Goal: Task Accomplishment & Management: Use online tool/utility

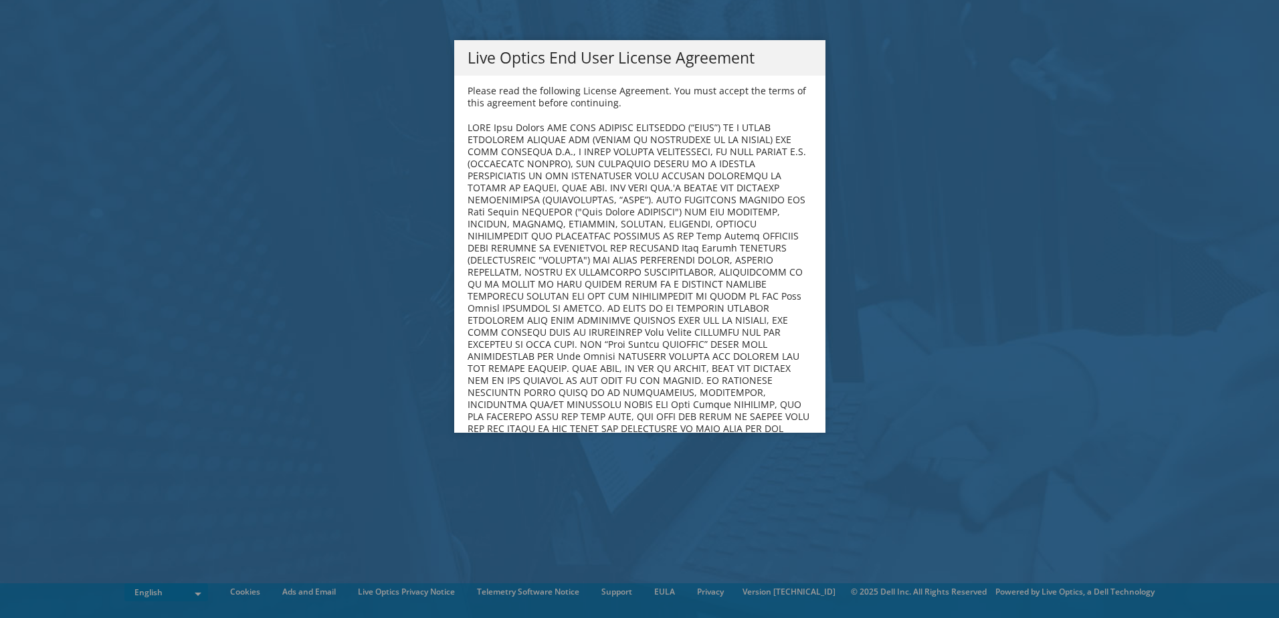
scroll to position [5060, 0]
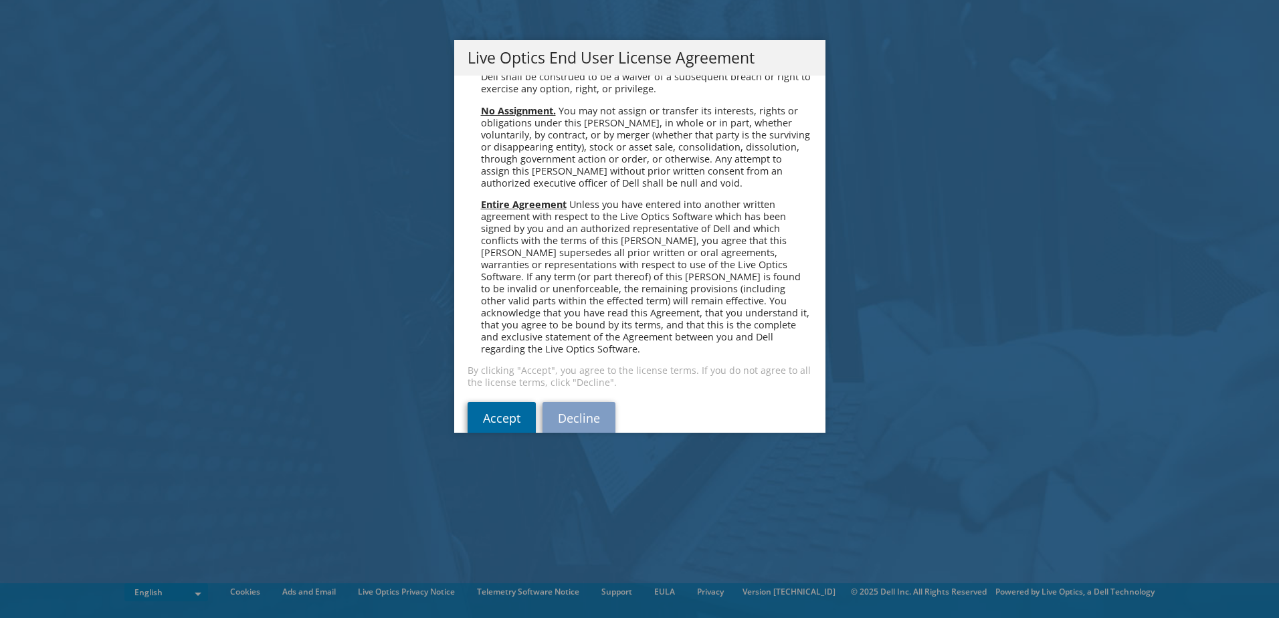
click at [506, 402] on link "Accept" at bounding box center [502, 418] width 68 height 32
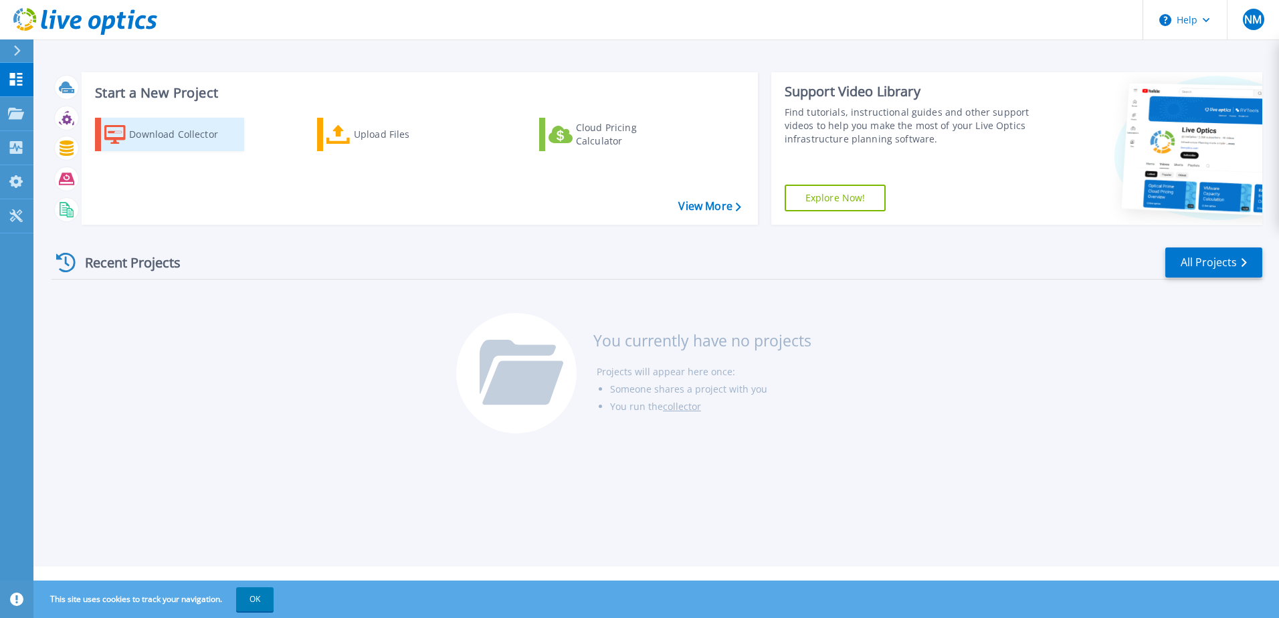
click at [171, 132] on div "Download Collector" at bounding box center [182, 134] width 107 height 27
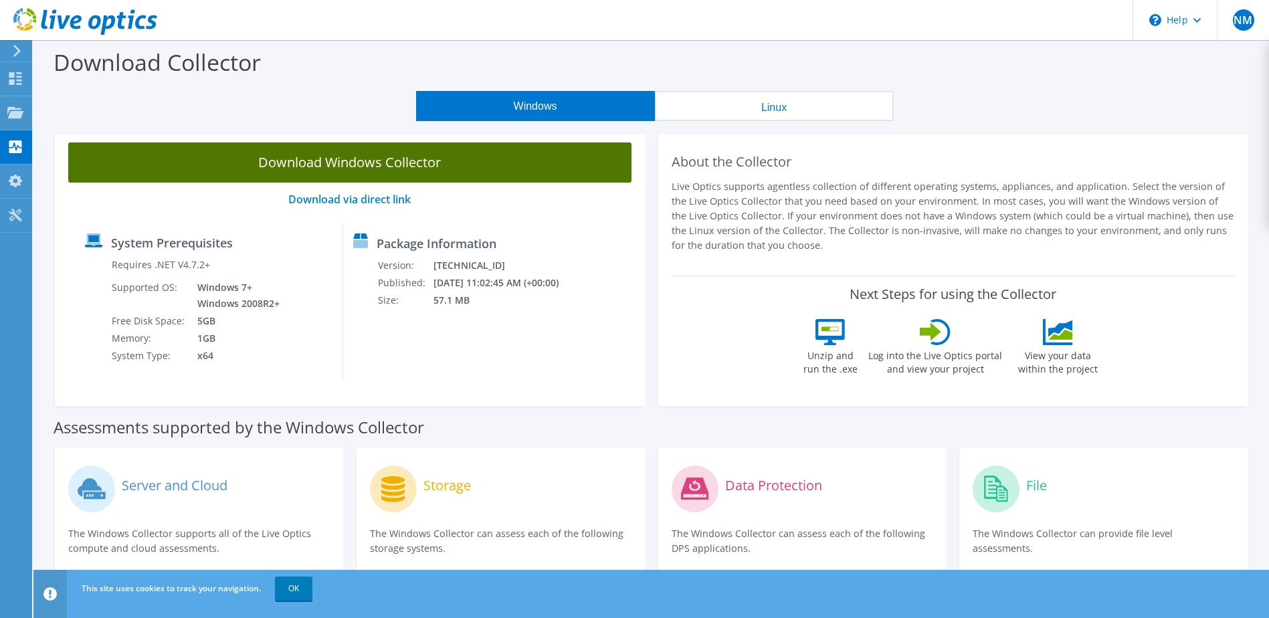
click at [319, 167] on link "Download Windows Collector" at bounding box center [349, 163] width 563 height 40
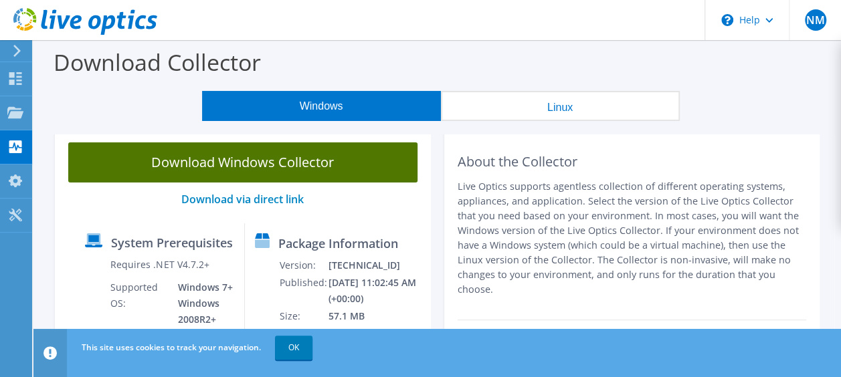
click at [238, 165] on link "Download Windows Collector" at bounding box center [242, 163] width 349 height 40
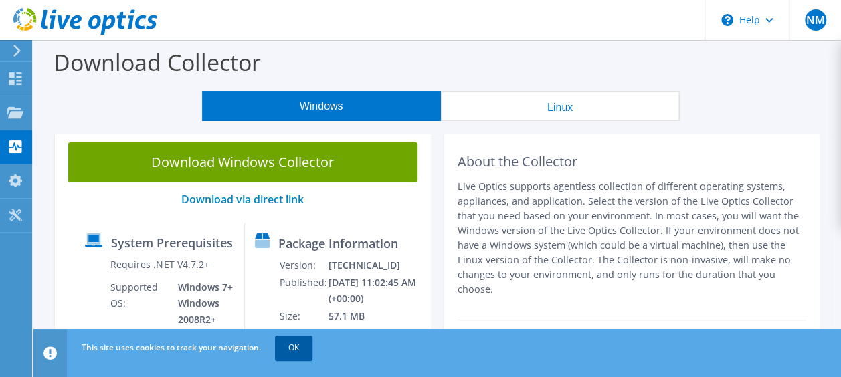
click at [297, 353] on link "OK" at bounding box center [293, 348] width 37 height 24
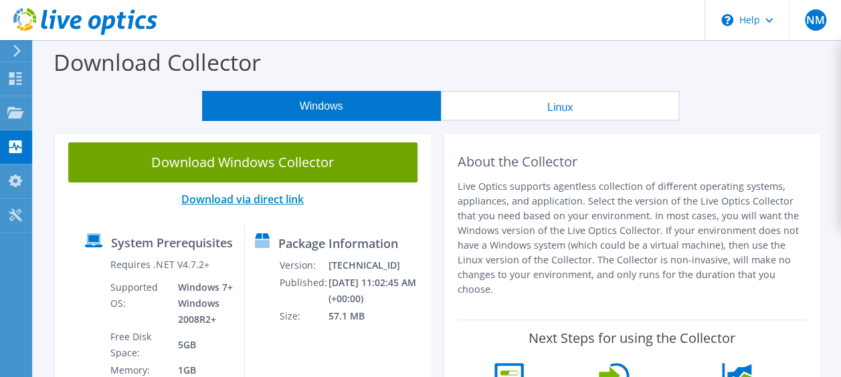
click at [272, 204] on link "Download via direct link" at bounding box center [242, 199] width 122 height 15
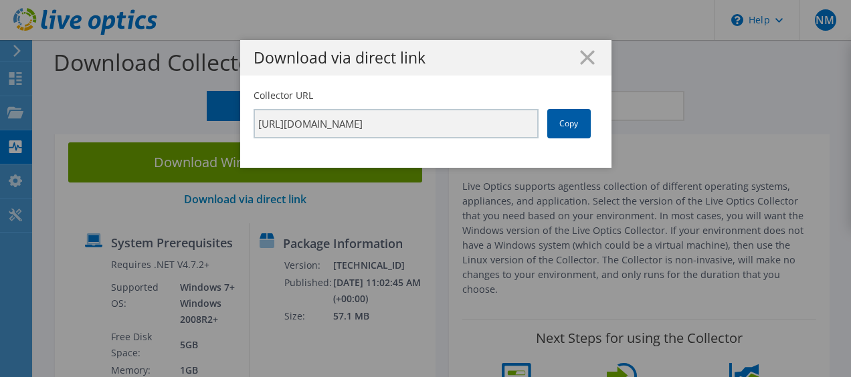
click at [574, 130] on link "Copy" at bounding box center [568, 123] width 43 height 29
drag, startPoint x: 574, startPoint y: 130, endPoint x: 569, endPoint y: 55, distance: 75.1
click at [569, 55] on h1 "Download via direct link" at bounding box center [426, 57] width 345 height 15
click at [583, 54] on icon at bounding box center [587, 57] width 15 height 15
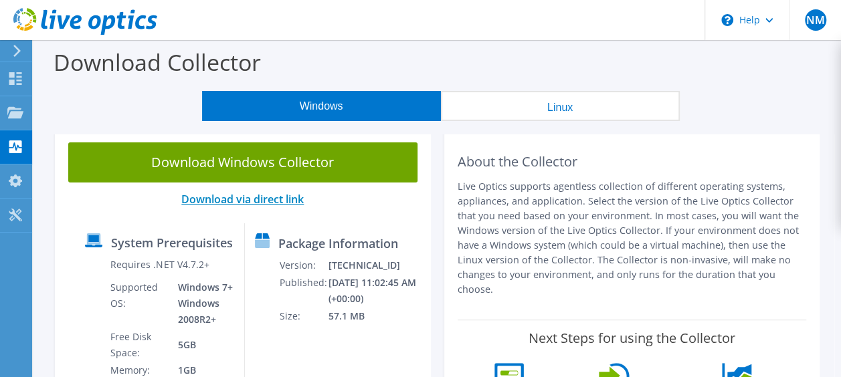
click at [253, 201] on link "Download via direct link" at bounding box center [242, 199] width 122 height 15
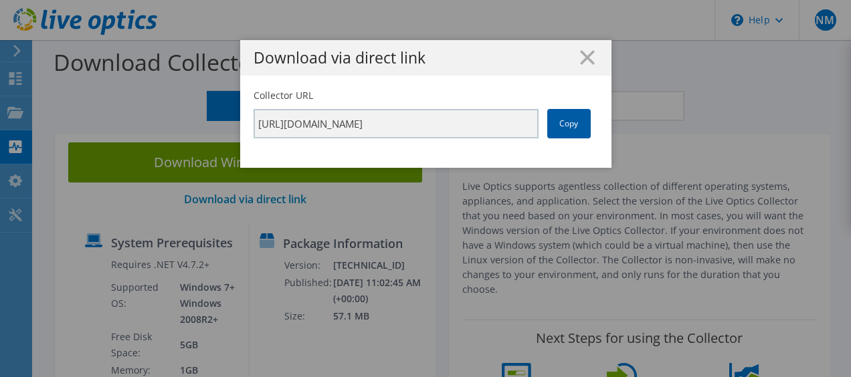
click at [558, 124] on link "Copy" at bounding box center [568, 123] width 43 height 29
drag, startPoint x: 558, startPoint y: 124, endPoint x: 504, endPoint y: 58, distance: 85.6
click at [504, 58] on h1 "Download via direct link" at bounding box center [426, 57] width 345 height 15
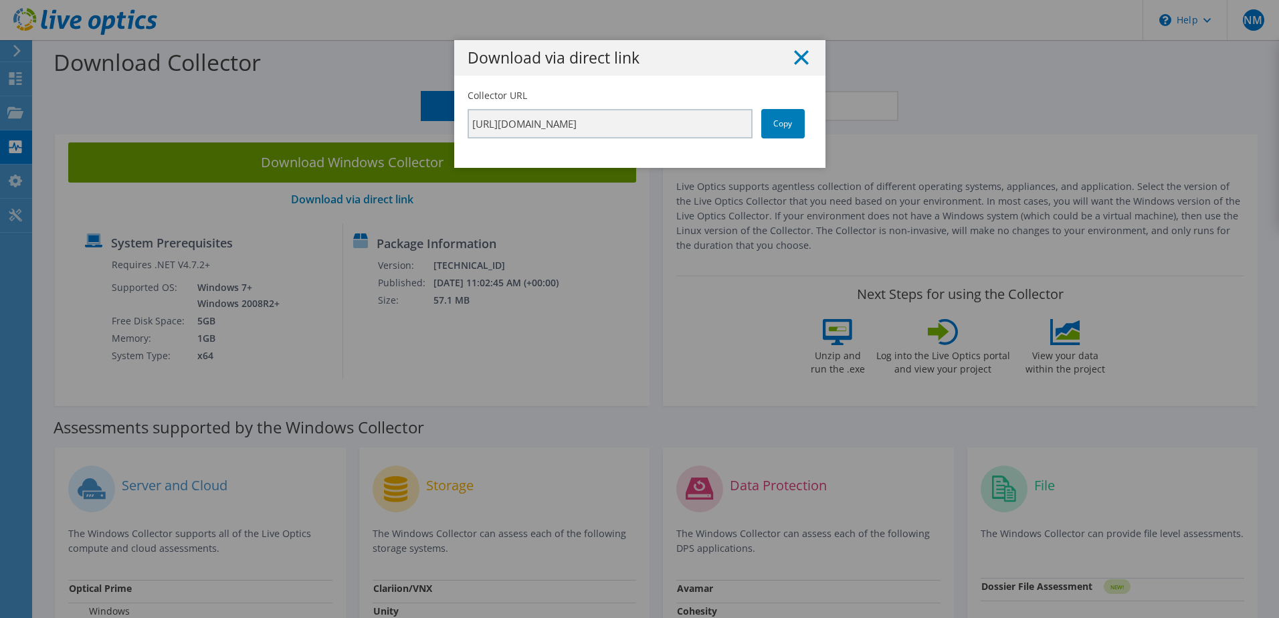
click at [796, 52] on icon at bounding box center [801, 57] width 15 height 15
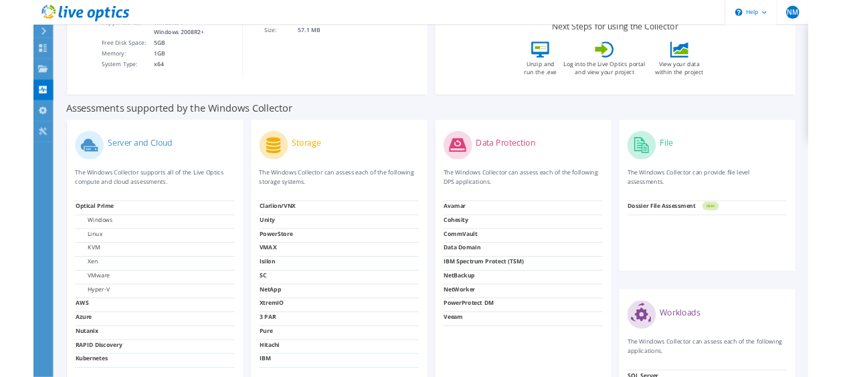
scroll to position [268, 0]
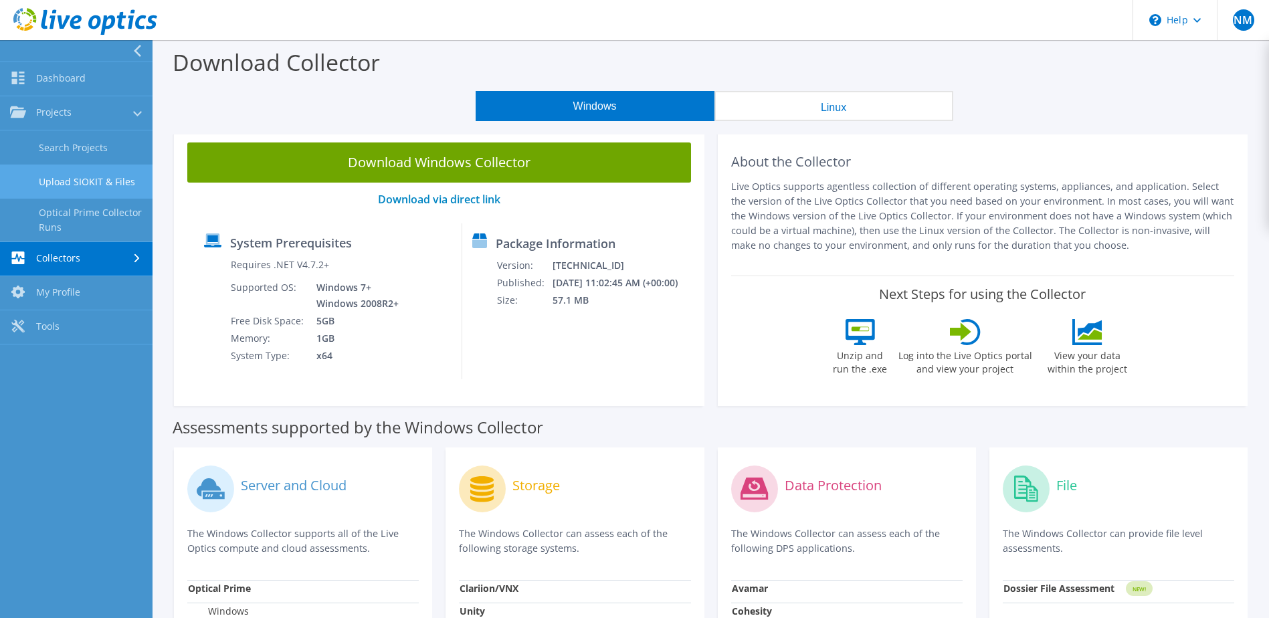
click at [98, 179] on link "Upload SIOKIT & Files" at bounding box center [76, 182] width 153 height 34
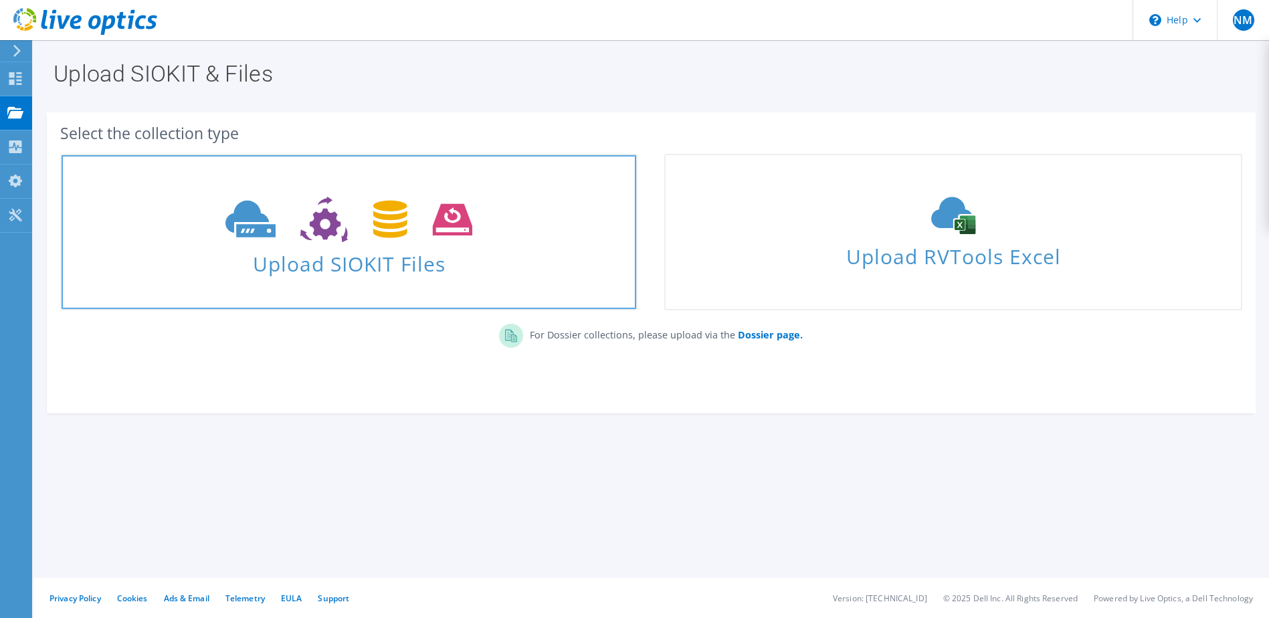
click at [359, 256] on span "Upload SIOKIT Files" at bounding box center [349, 260] width 575 height 29
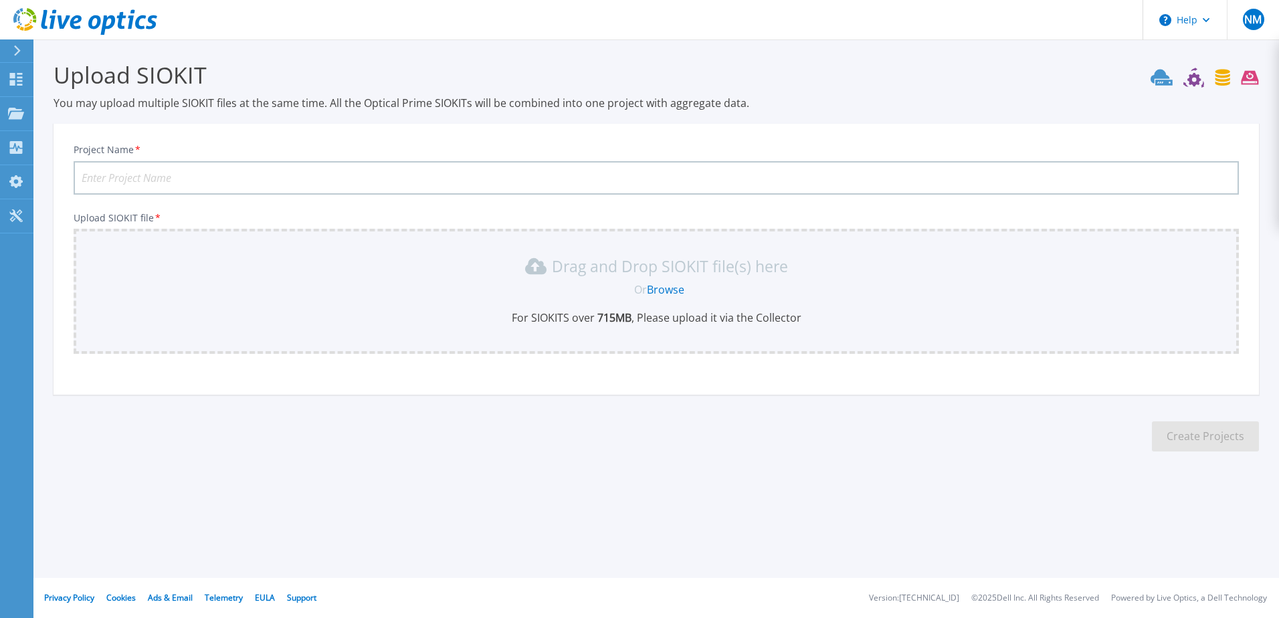
click at [166, 178] on input "Project Name *" at bounding box center [657, 177] width 1166 height 33
type input "test"
click at [673, 290] on link "Browse" at bounding box center [665, 289] width 37 height 15
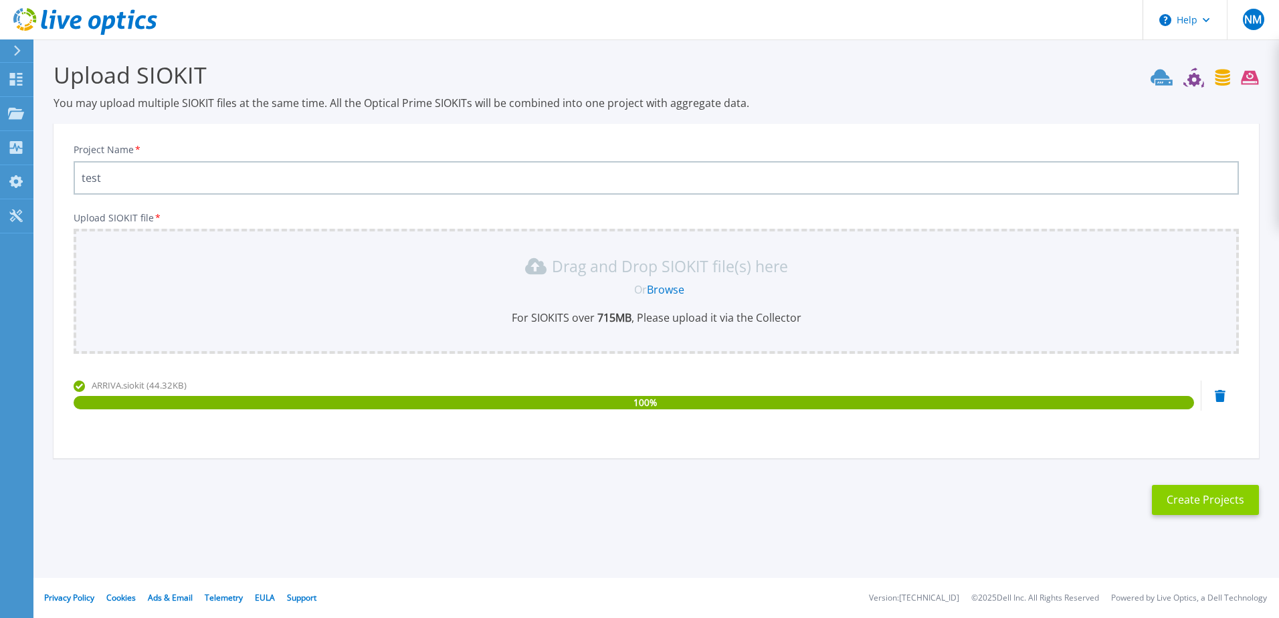
click at [1182, 500] on button "Create Projects" at bounding box center [1205, 500] width 107 height 30
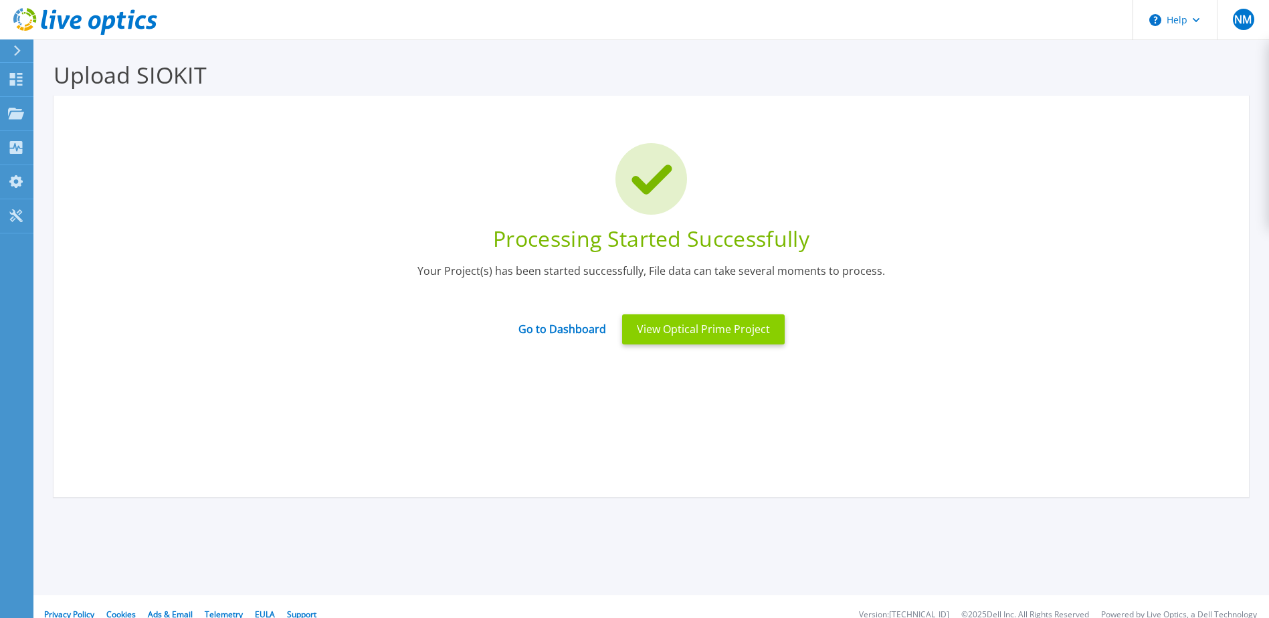
click at [671, 332] on button "View Optical Prime Project" at bounding box center [703, 329] width 163 height 30
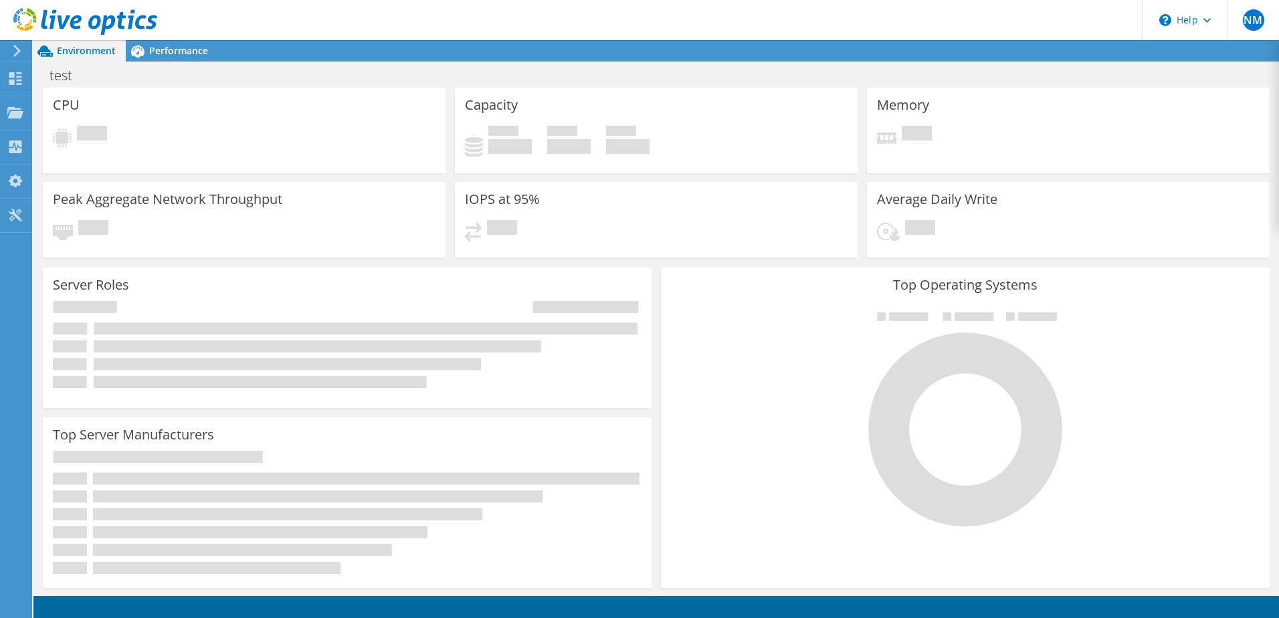
click at [583, 293] on div "Server Roles Physical Servers represent bare metal servers that were targets of…" at bounding box center [347, 338] width 609 height 141
click at [1220, 22] on div "\n Help" at bounding box center [1185, 20] width 84 height 40
click at [1216, 19] on div "\n Help" at bounding box center [1185, 20] width 84 height 40
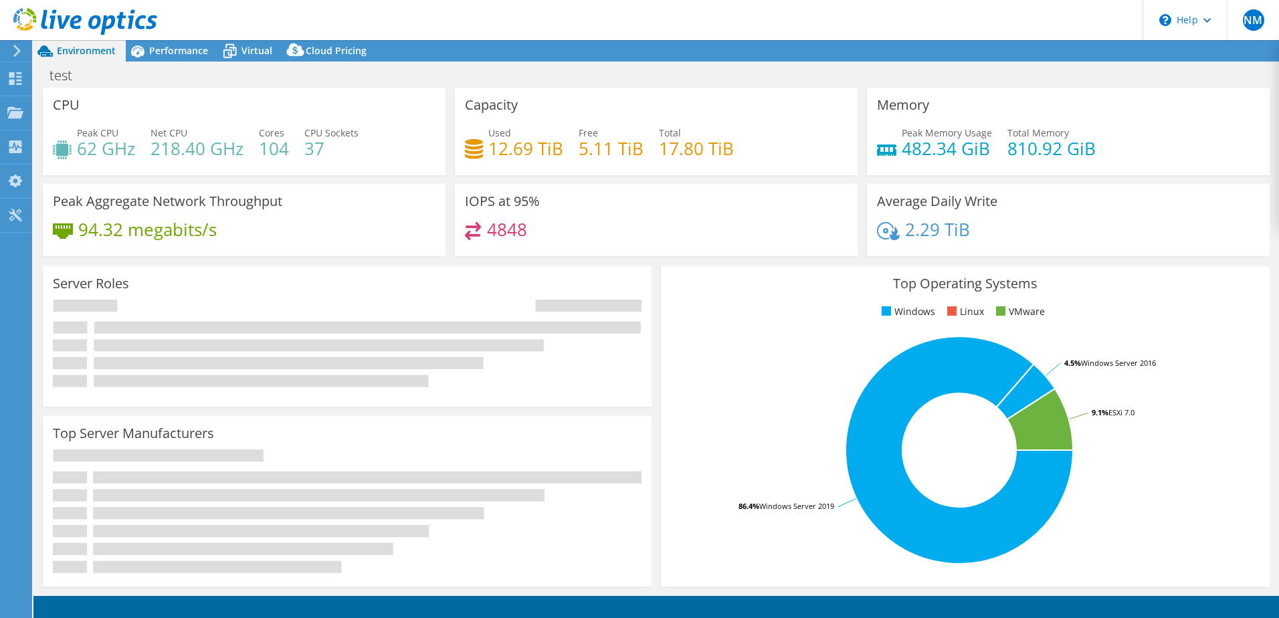
select select "USD"
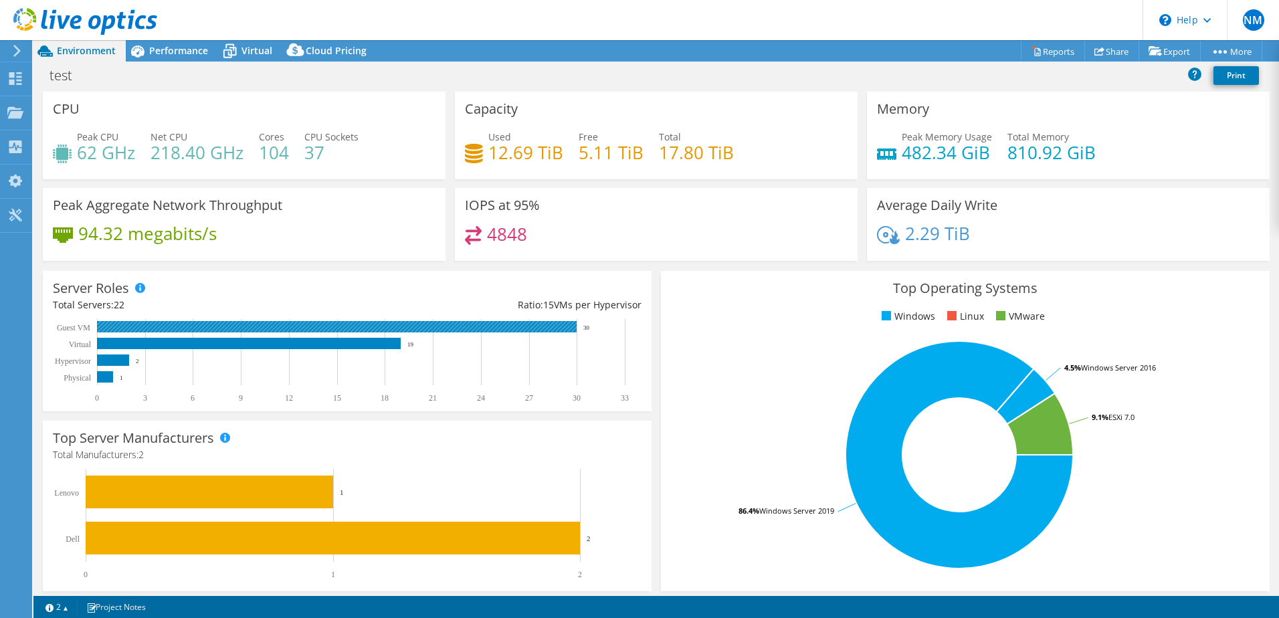
click at [523, 330] on rect at bounding box center [337, 326] width 480 height 11
click at [527, 329] on rect at bounding box center [337, 326] width 480 height 11
click at [162, 52] on span "Performance" at bounding box center [178, 50] width 59 height 13
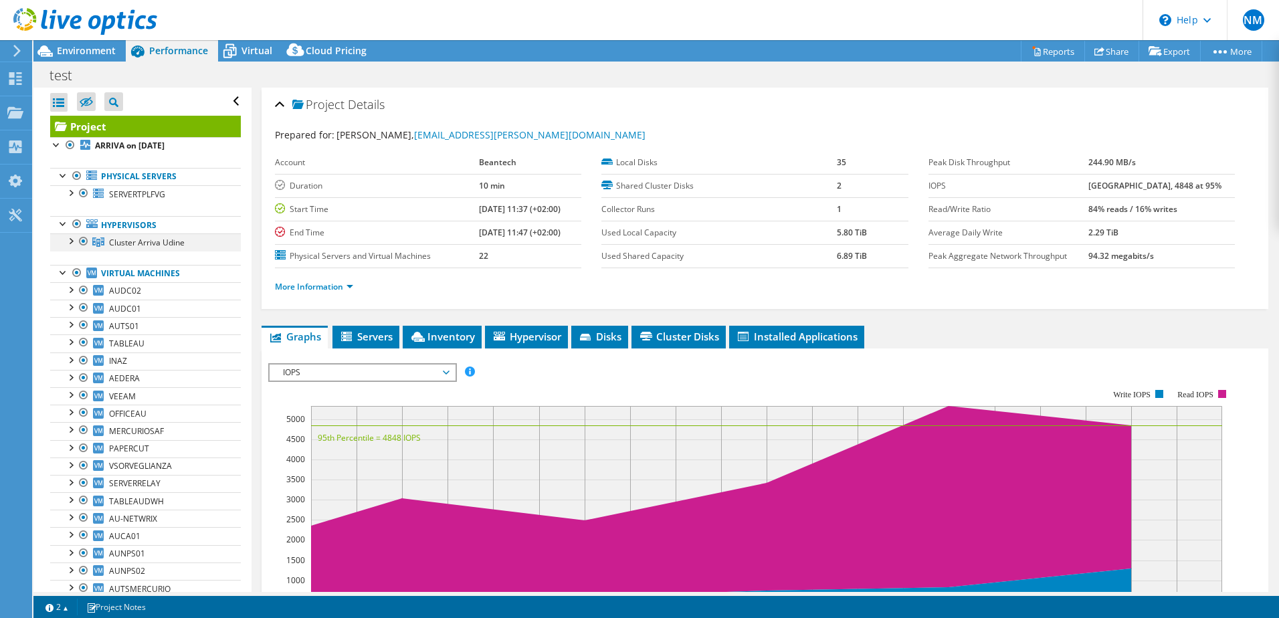
click at [68, 241] on div at bounding box center [70, 240] width 13 height 13
click at [76, 262] on div at bounding box center [76, 258] width 13 height 13
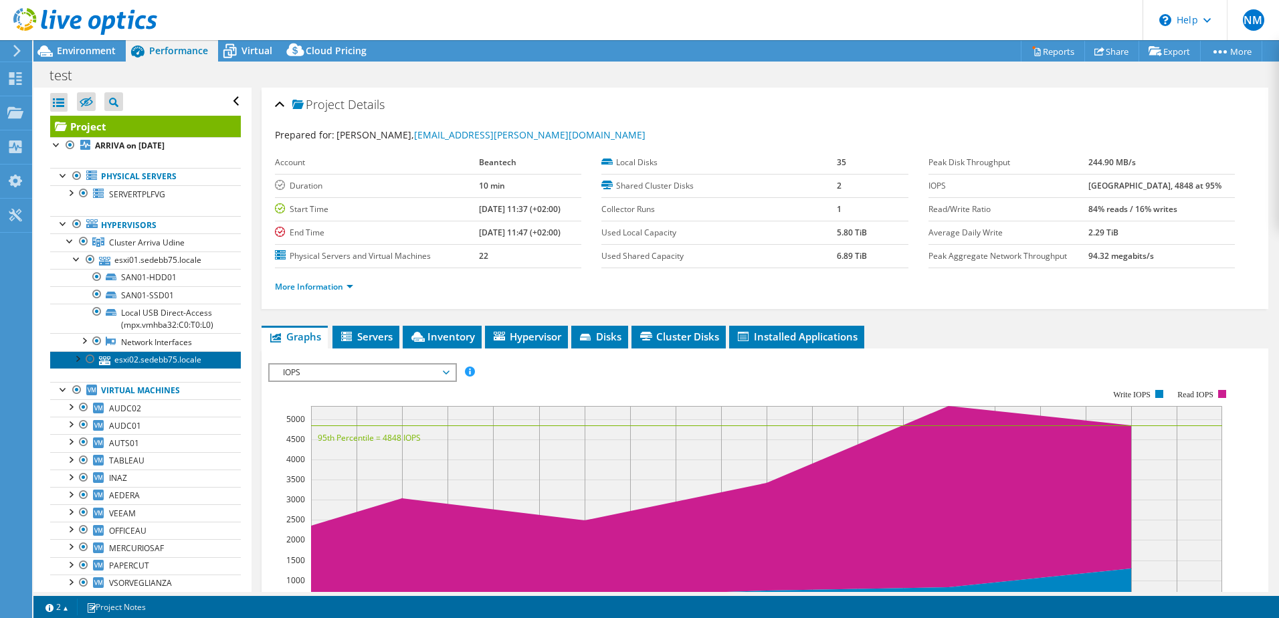
click at [78, 365] on link "esxi02.sedebb75.locale" at bounding box center [145, 359] width 191 height 17
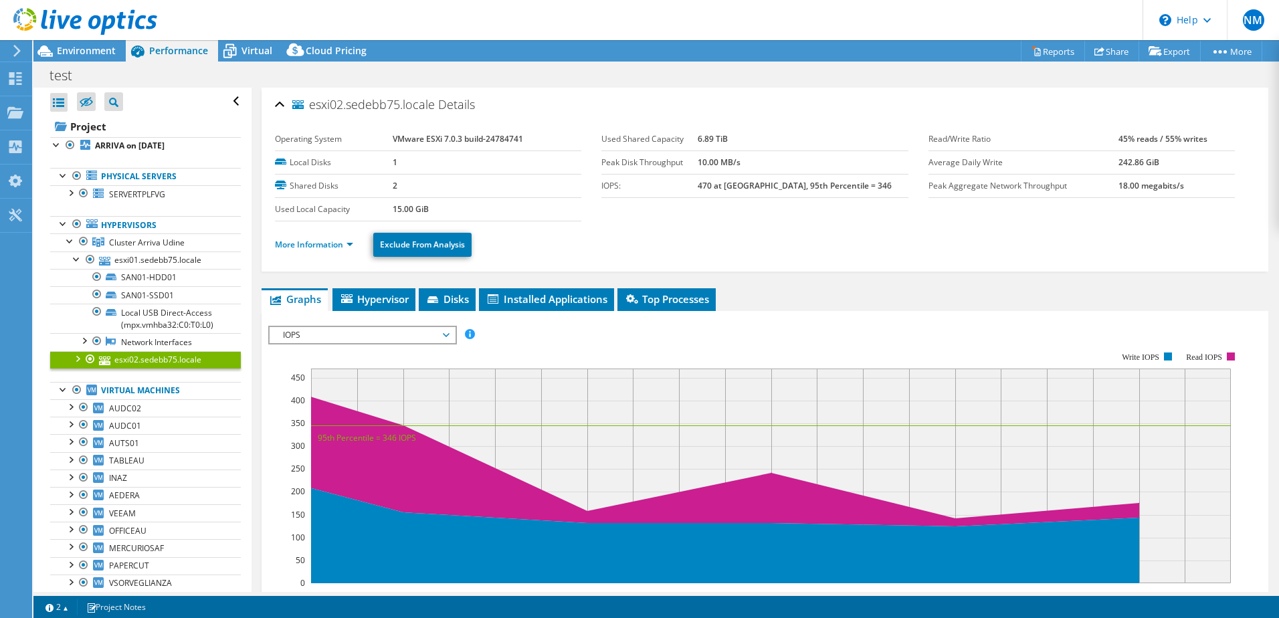
click at [76, 360] on div at bounding box center [76, 357] width 13 height 13
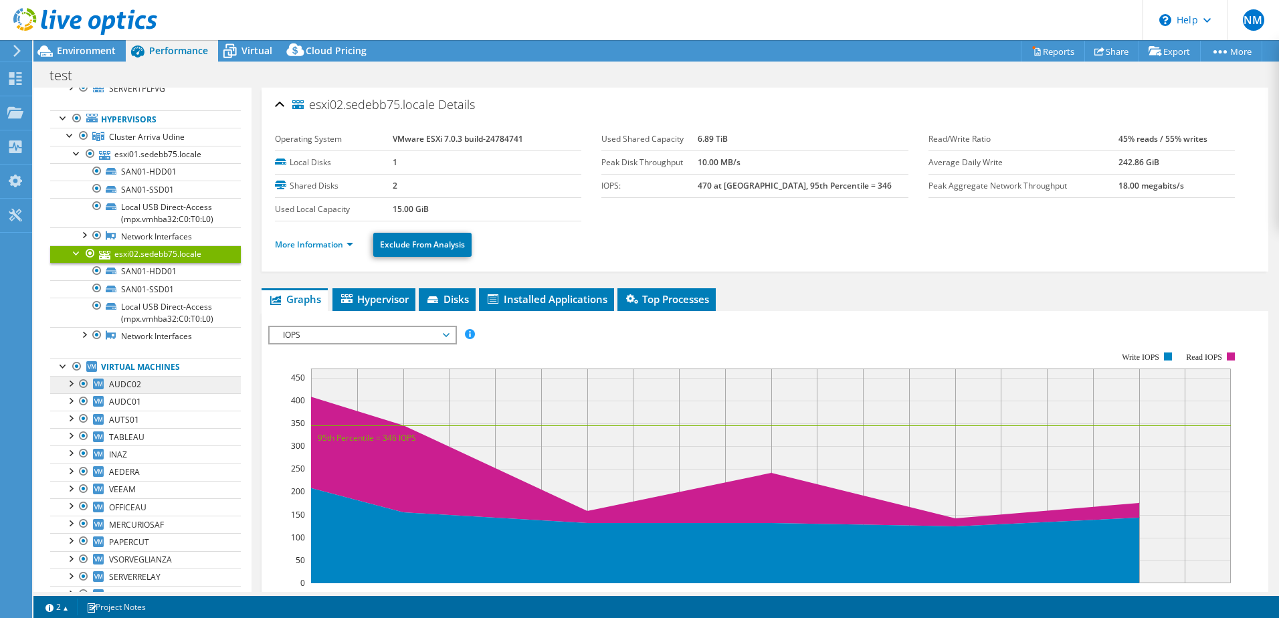
scroll to position [134, 0]
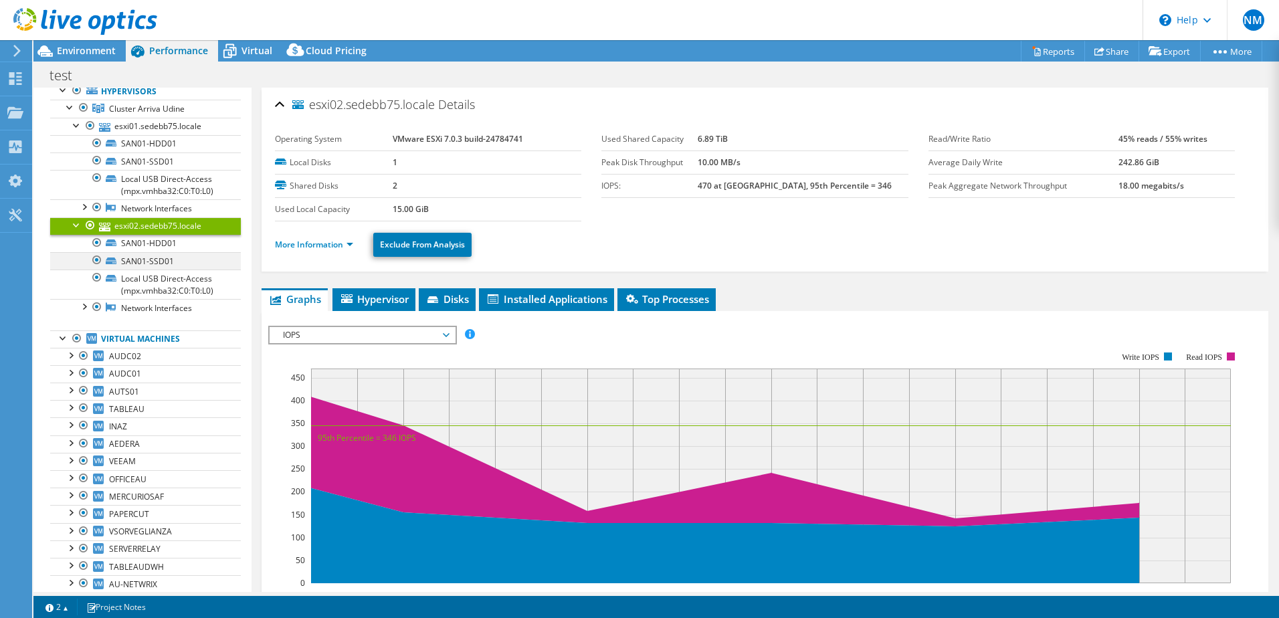
click at [92, 260] on div at bounding box center [96, 260] width 13 height 16
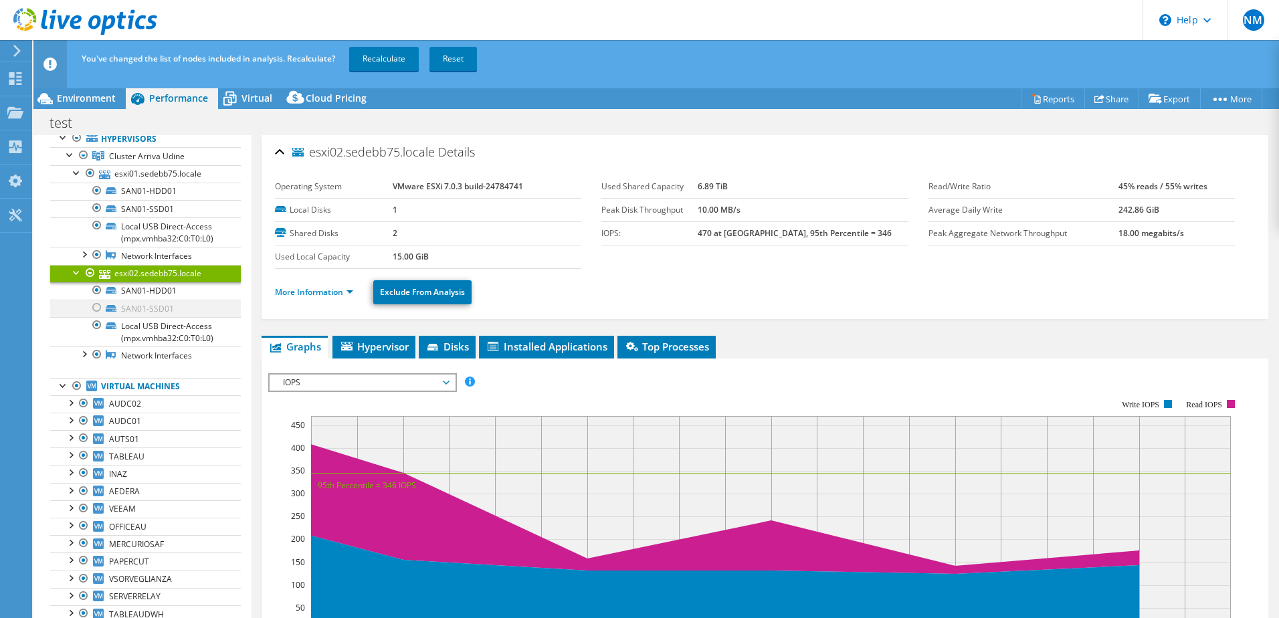
click at [94, 308] on div at bounding box center [96, 308] width 13 height 16
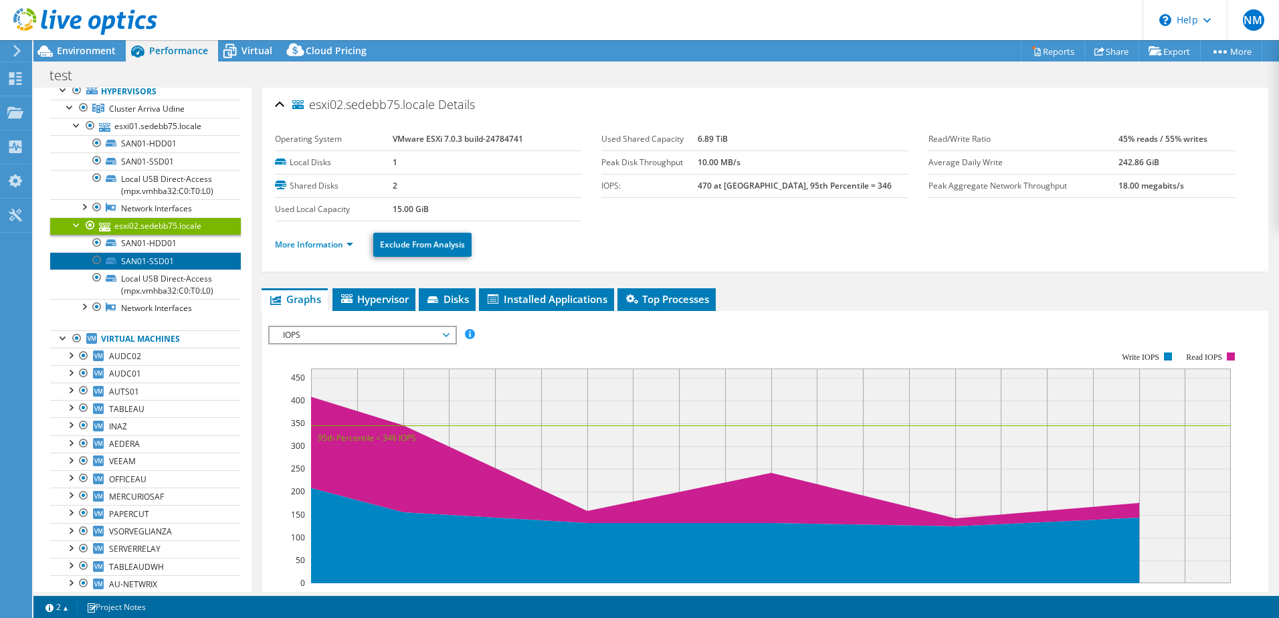
click at [162, 260] on link "SAN01-SSD01" at bounding box center [145, 260] width 191 height 17
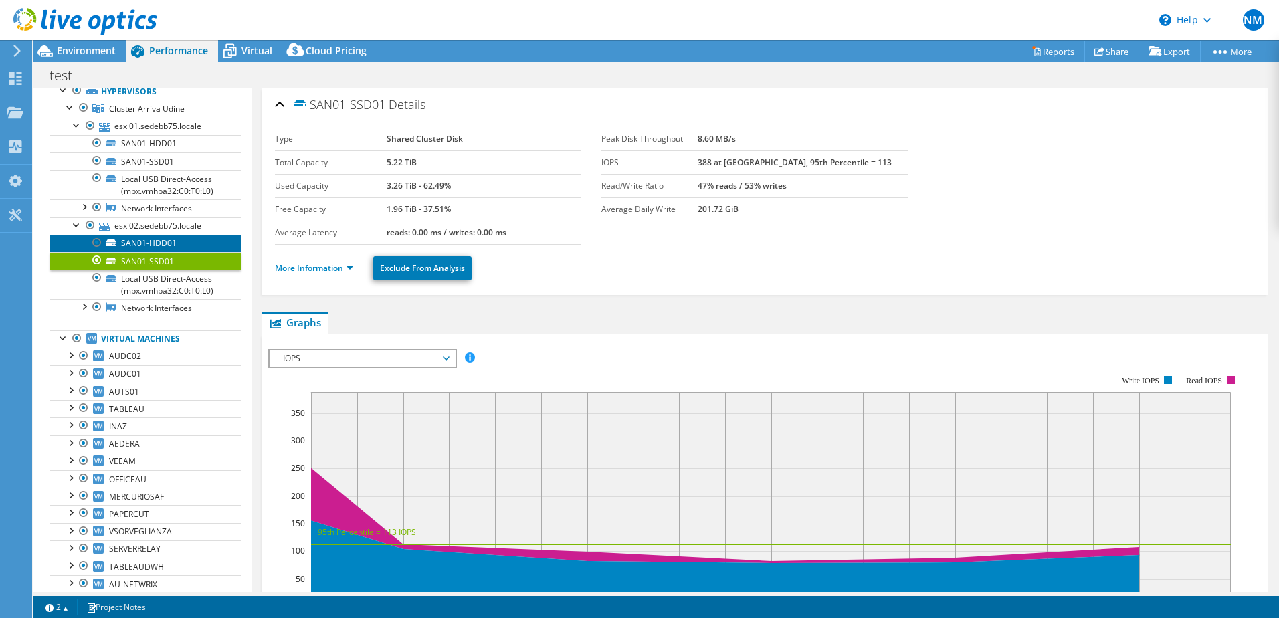
click at [164, 247] on link "SAN01-HDD01" at bounding box center [145, 243] width 191 height 17
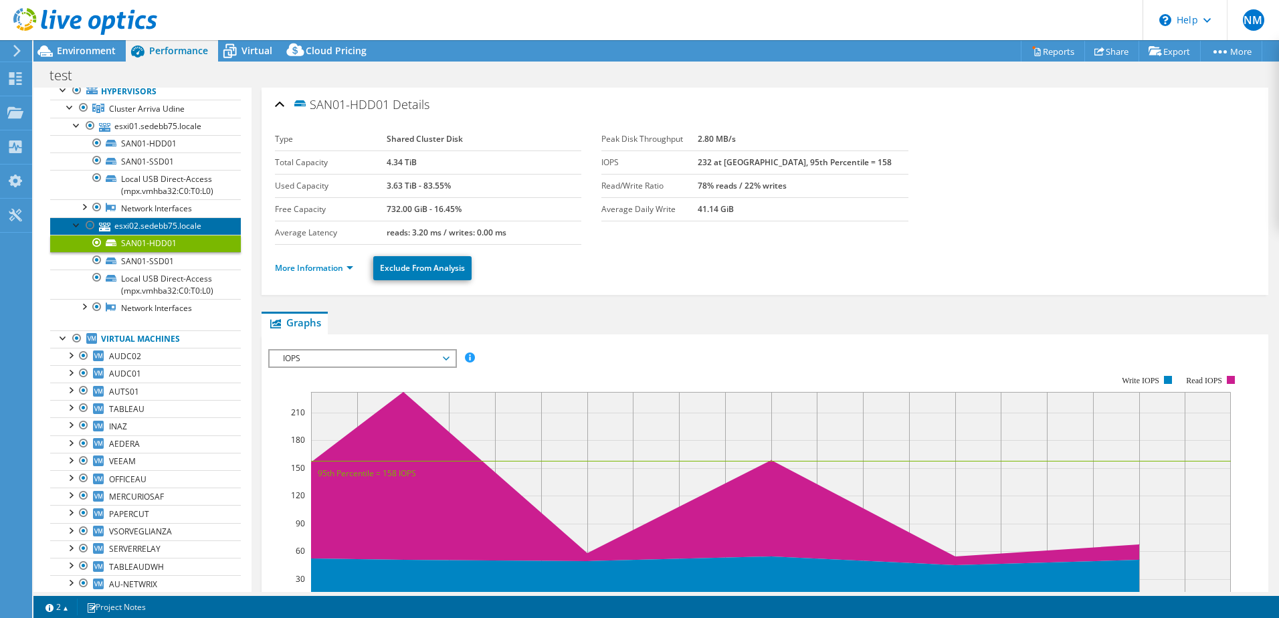
click at [167, 221] on link "esxi02.sedebb75.locale" at bounding box center [145, 225] width 191 height 17
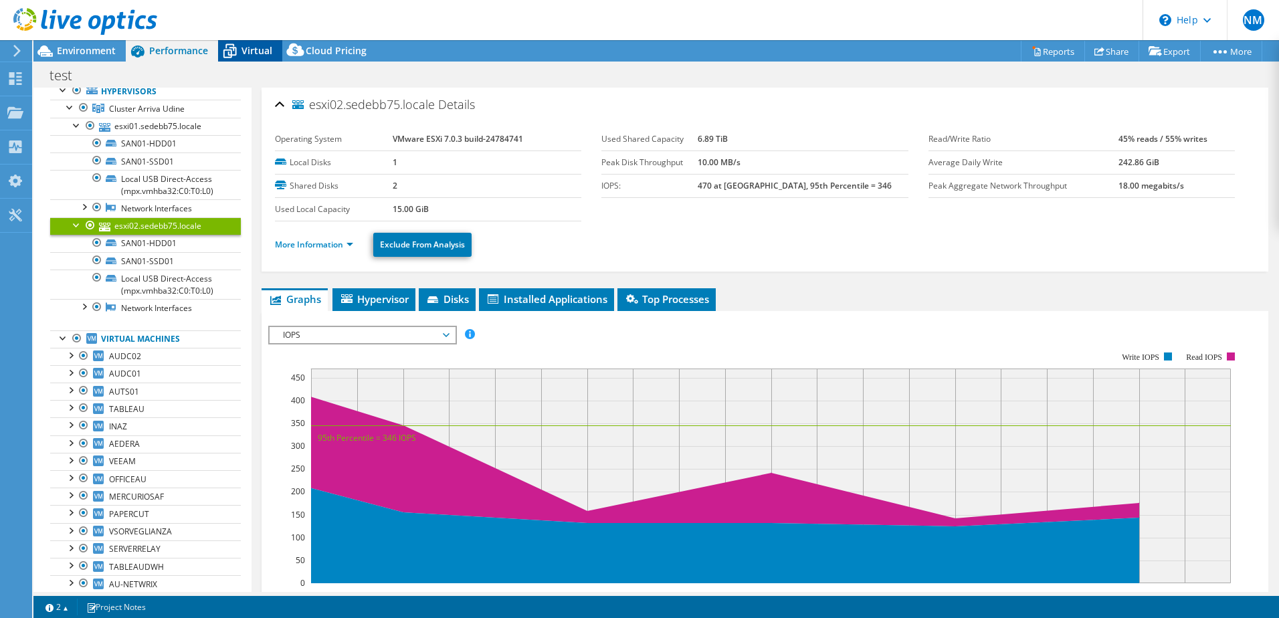
click at [254, 49] on span "Virtual" at bounding box center [257, 50] width 31 height 13
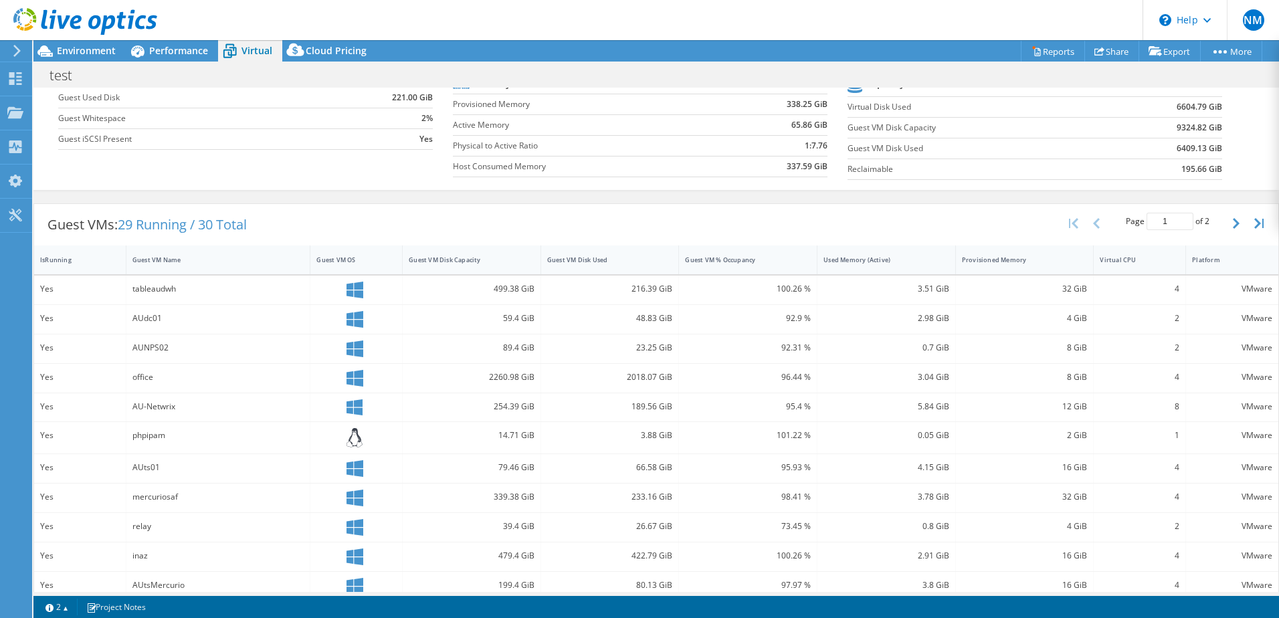
scroll to position [0, 0]
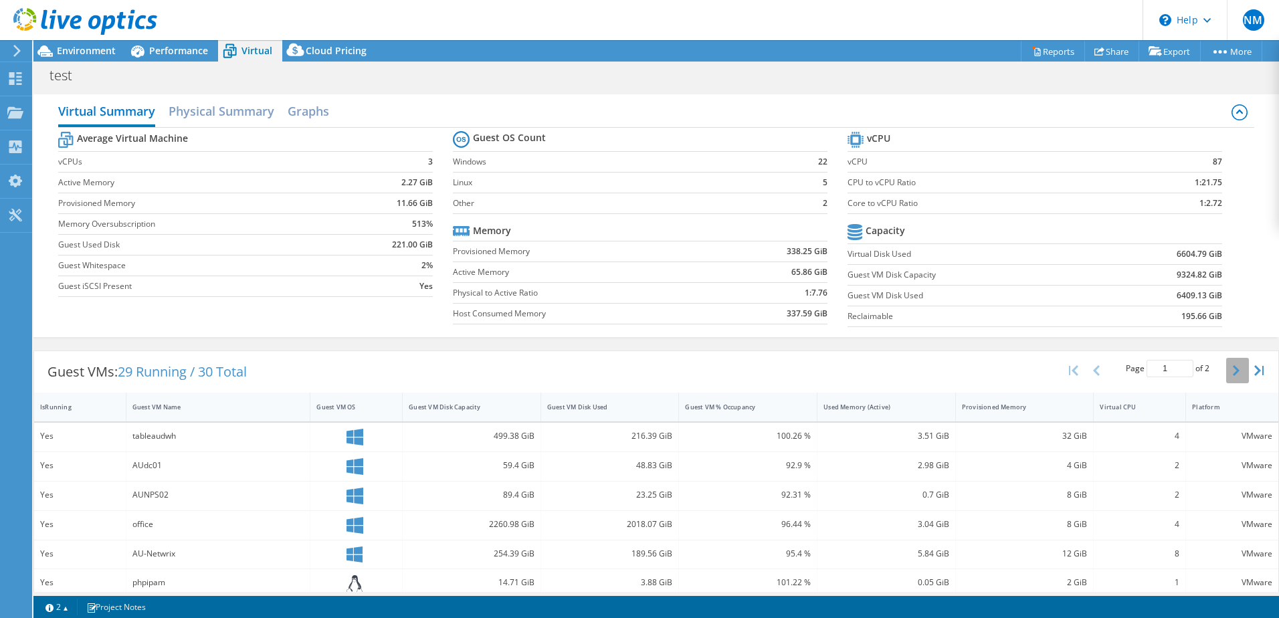
click at [1233, 368] on icon "button" at bounding box center [1236, 370] width 7 height 11
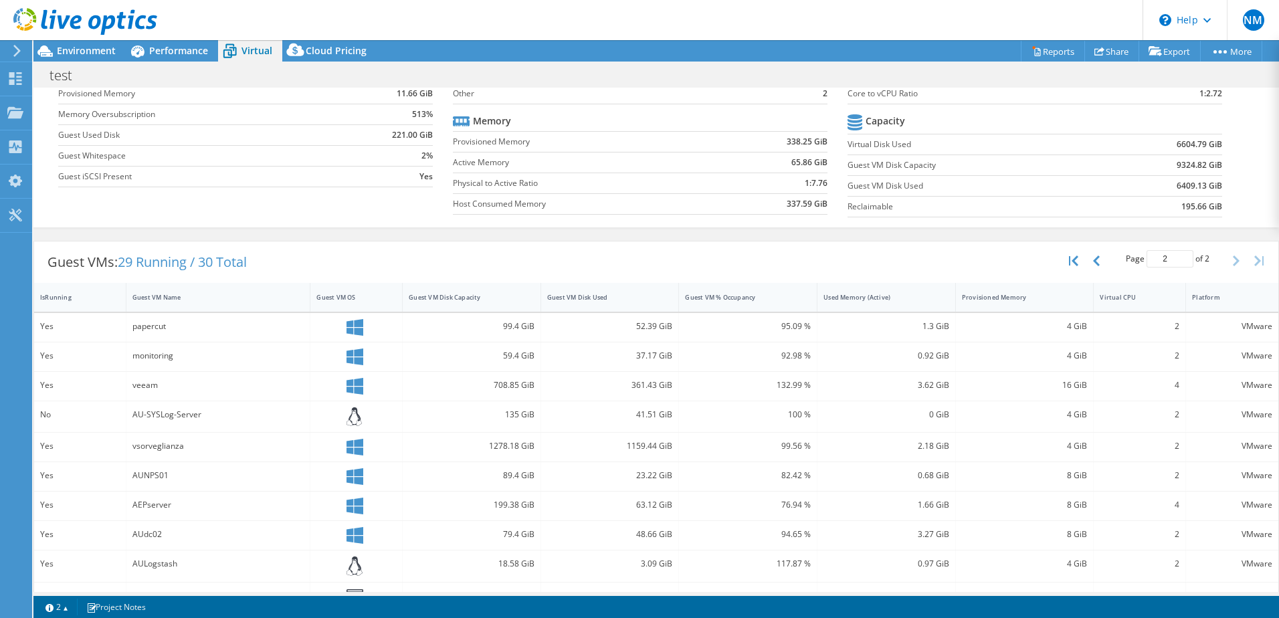
scroll to position [19, 0]
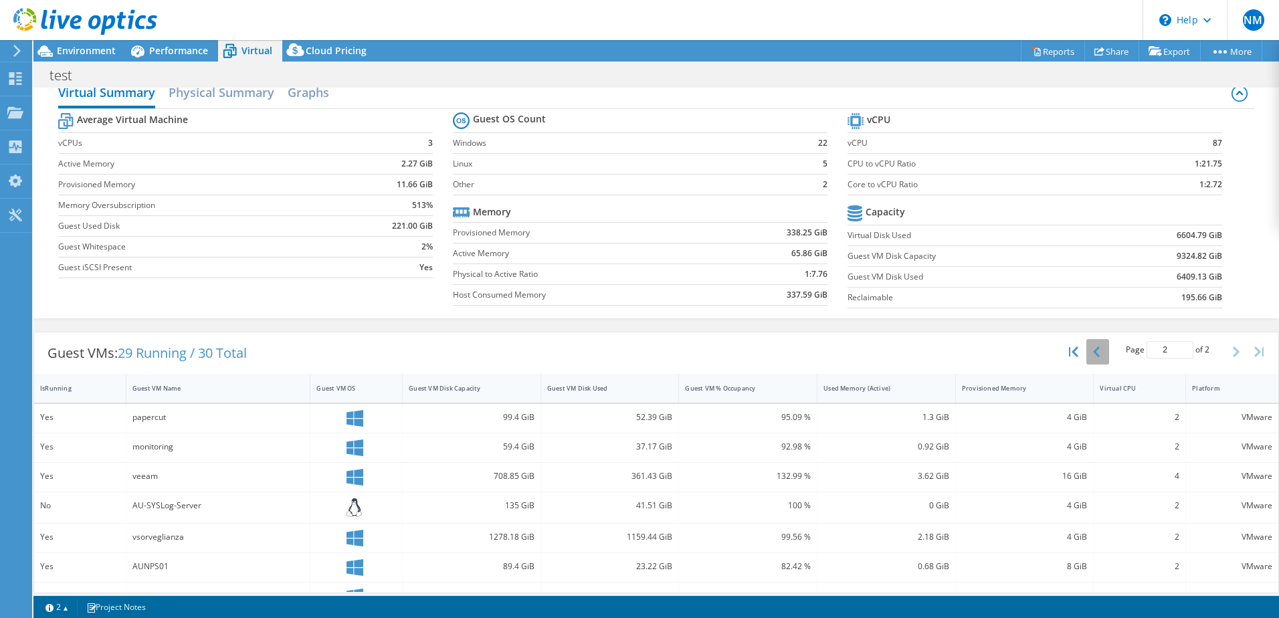
click at [1093, 355] on icon "button" at bounding box center [1096, 352] width 7 height 11
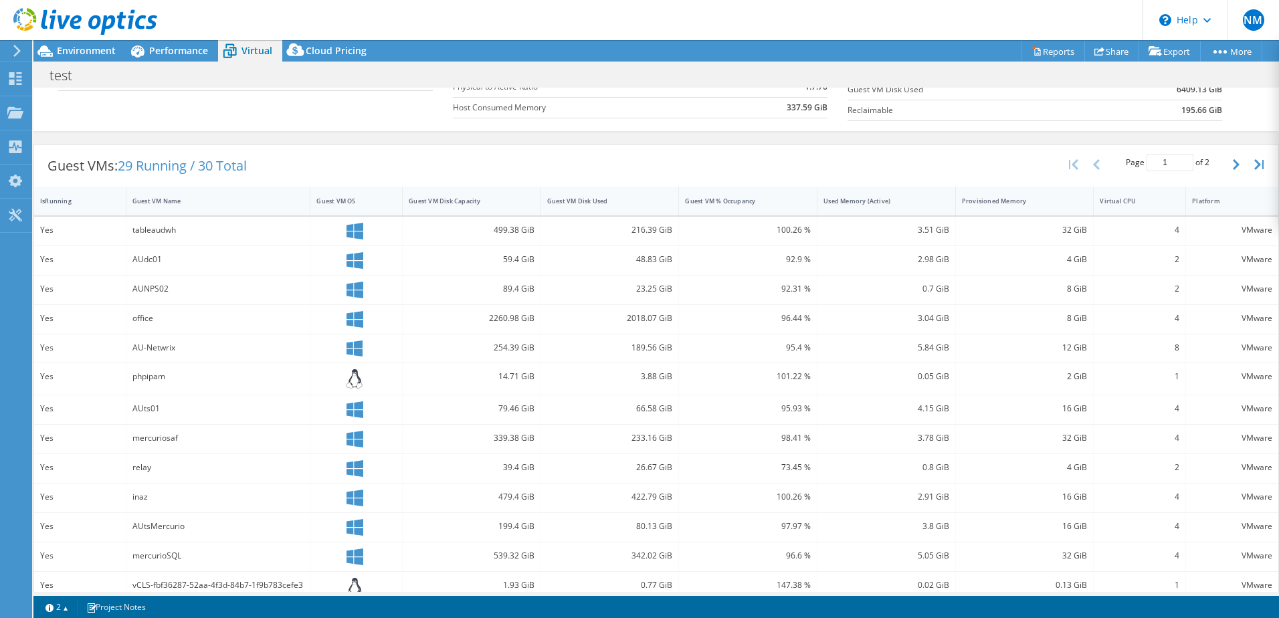
scroll to position [219, 0]
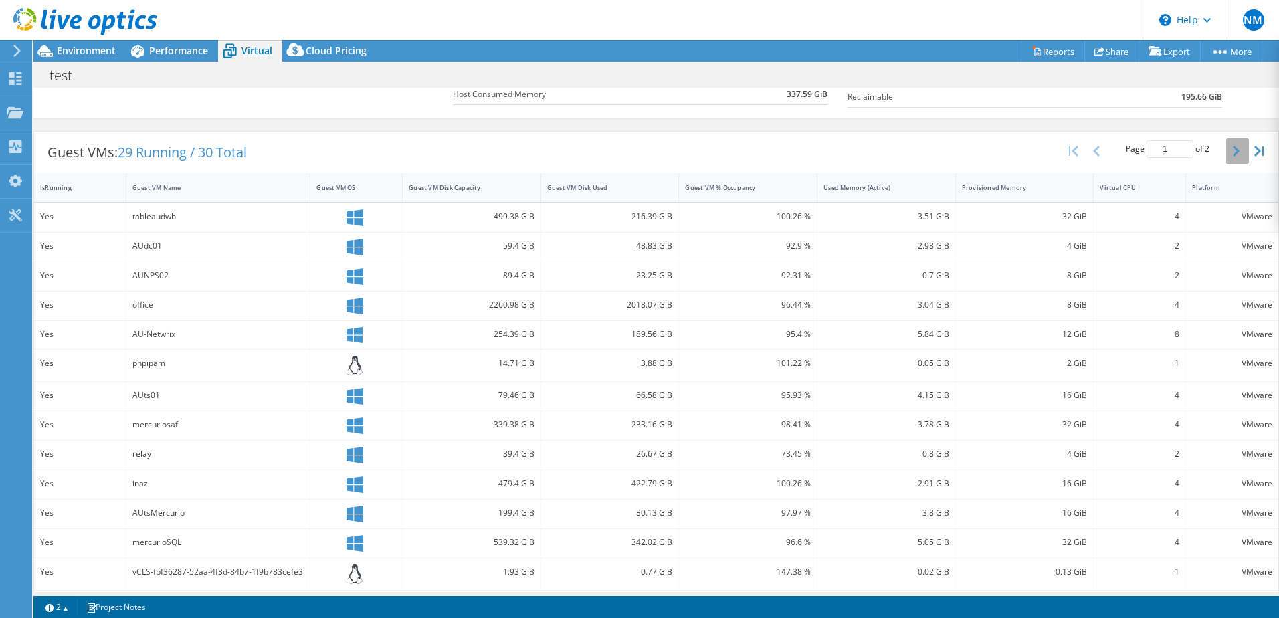
click at [1226, 158] on button "button" at bounding box center [1237, 151] width 23 height 25
type input "2"
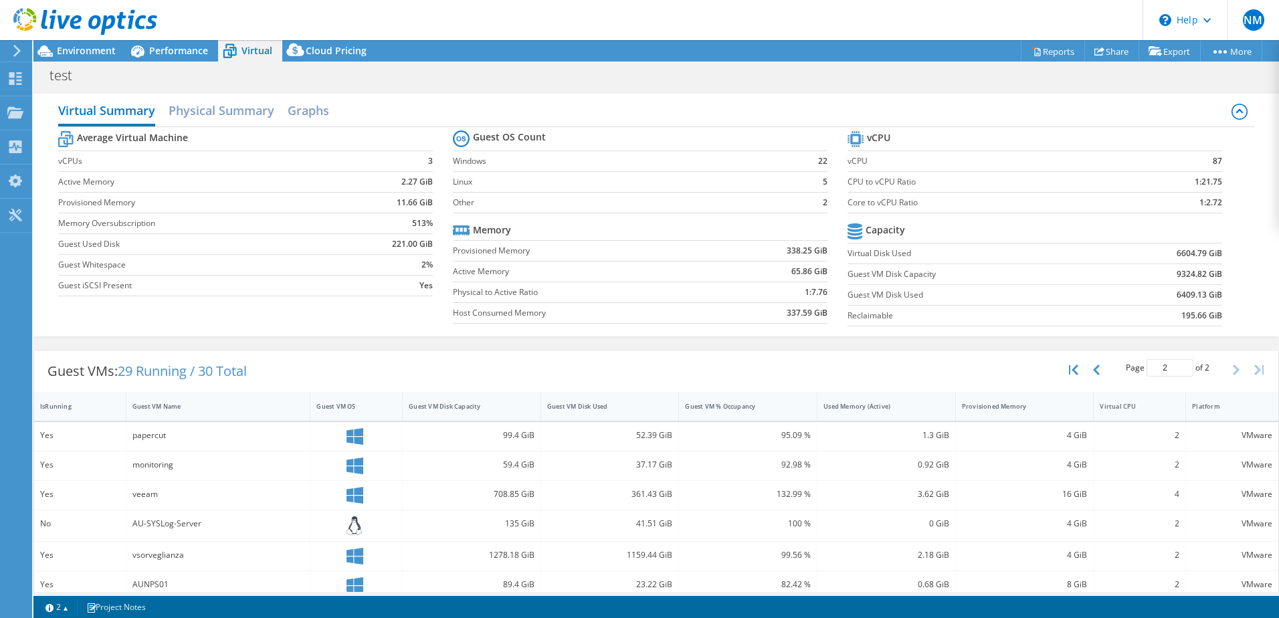
scroll to position [0, 0]
click at [210, 105] on h2 "Physical Summary" at bounding box center [222, 112] width 106 height 29
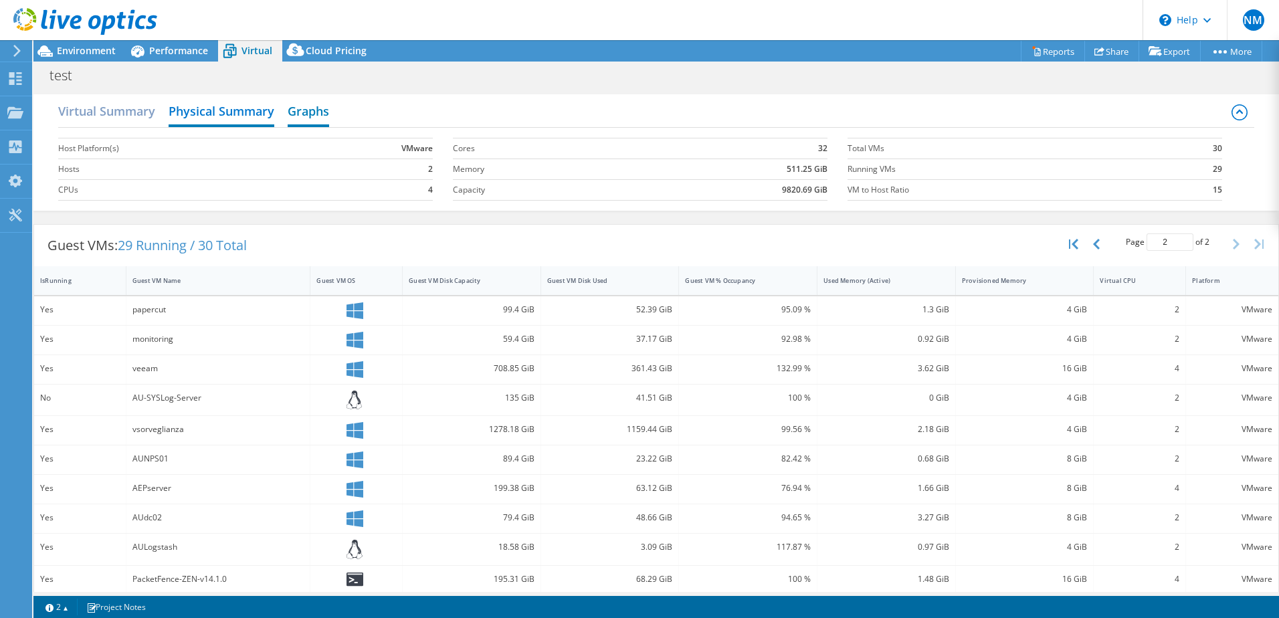
click at [311, 122] on h2 "Graphs" at bounding box center [308, 112] width 41 height 29
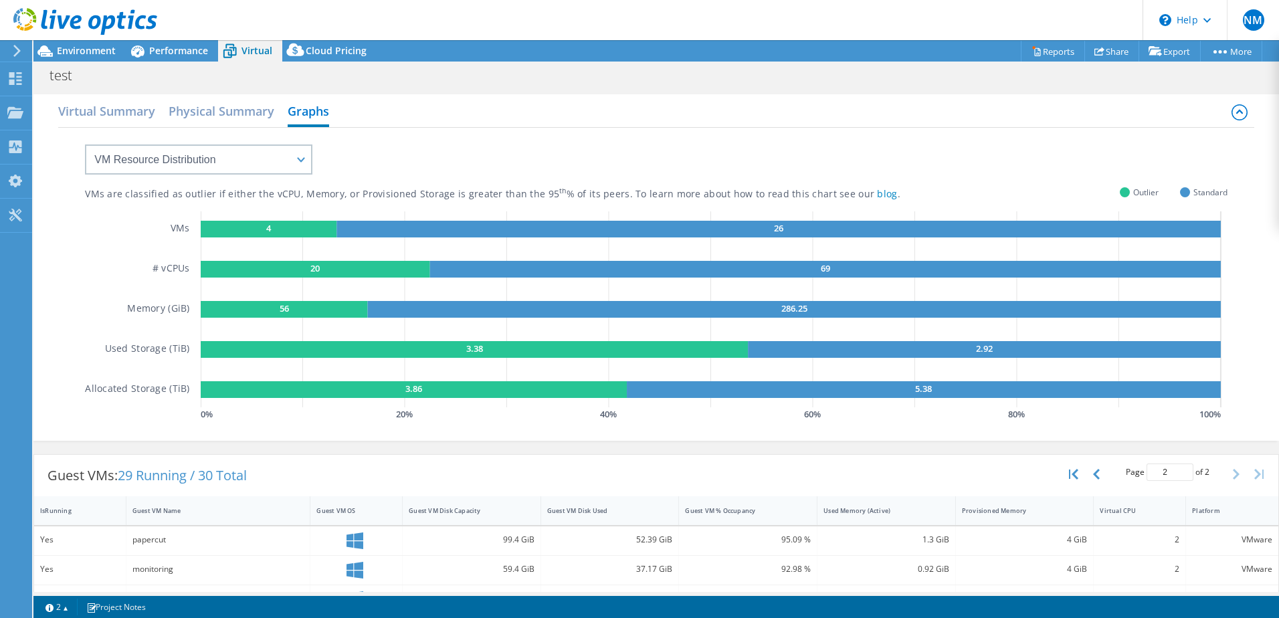
click at [327, 269] on rect at bounding box center [316, 269] width 230 height 17
click at [147, 111] on h2 "Virtual Summary" at bounding box center [106, 112] width 97 height 29
